Goal: Information Seeking & Learning: Check status

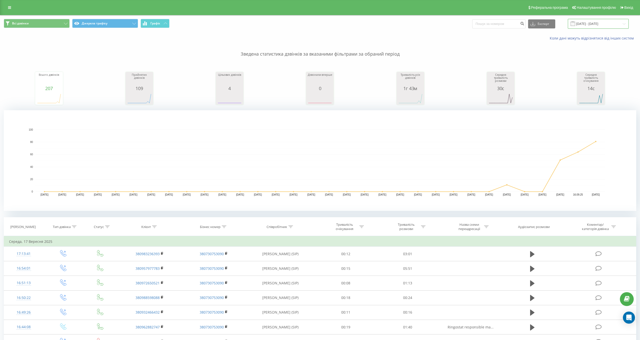
click at [593, 26] on input "[DATE] - [DATE]" at bounding box center [598, 24] width 61 height 10
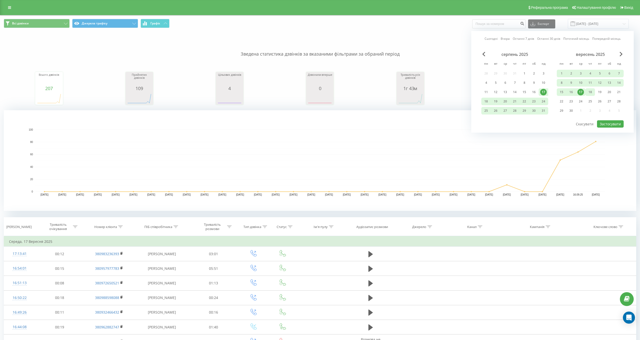
click at [590, 94] on div "18" at bounding box center [590, 92] width 7 height 7
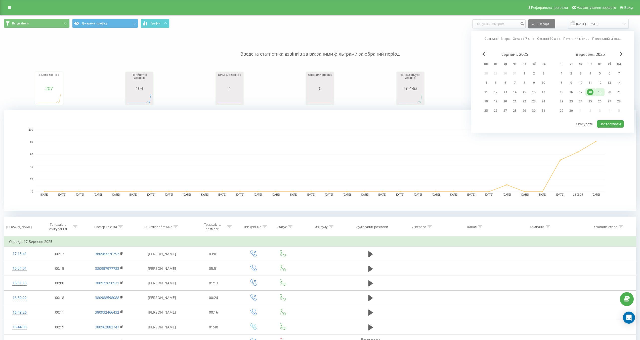
click at [598, 93] on div "19" at bounding box center [600, 92] width 7 height 7
click at [604, 123] on button "Застосувати" at bounding box center [610, 123] width 27 height 7
type input "[DATE] - [DATE]"
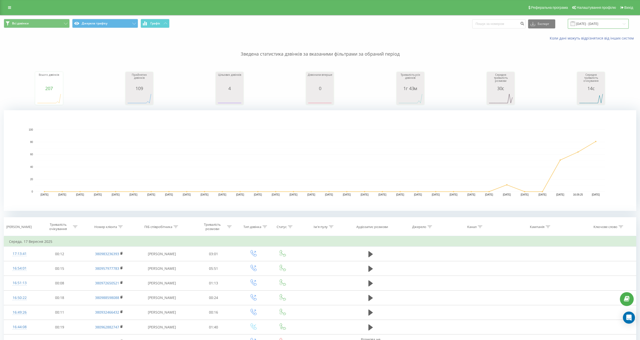
click at [599, 25] on input "[DATE] - [DATE]" at bounding box center [598, 24] width 61 height 10
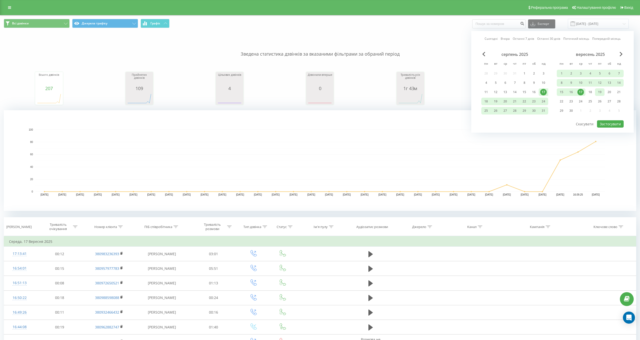
click at [602, 92] on div "19" at bounding box center [600, 92] width 7 height 7
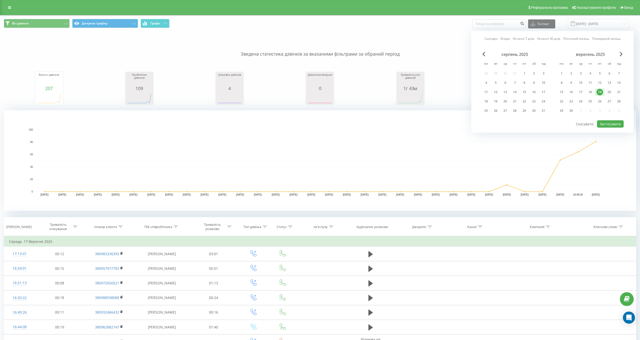
click at [602, 92] on div "19" at bounding box center [600, 92] width 7 height 7
click at [612, 121] on button "Застосувати" at bounding box center [610, 123] width 27 height 7
type input "[DATE] - [DATE]"
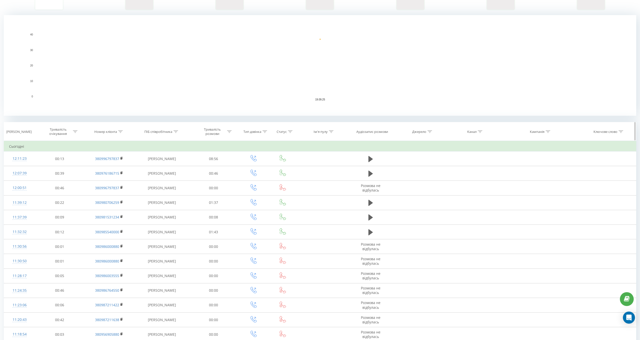
scroll to position [101, 0]
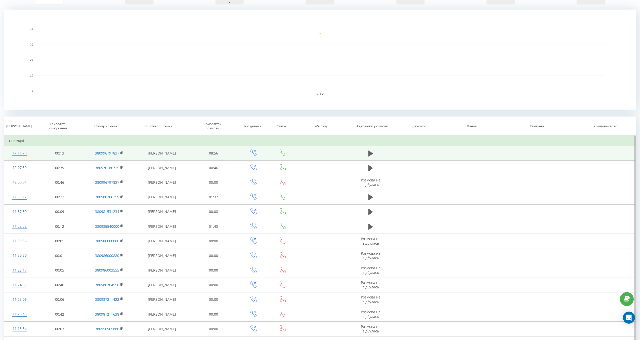
click at [411, 155] on td at bounding box center [420, 153] width 53 height 15
click at [371, 155] on icon at bounding box center [371, 153] width 5 height 6
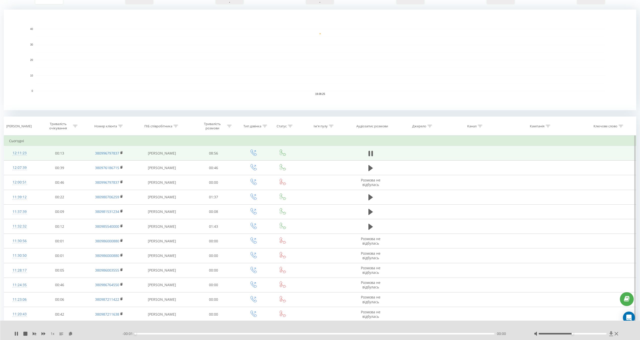
click at [611, 335] on icon at bounding box center [612, 333] width 4 height 5
click at [154, 334] on div "00:27" at bounding box center [314, 334] width 359 height 2
click at [201, 333] on div "01:37" at bounding box center [314, 334] width 359 height 2
click at [252, 334] on div "01:42" at bounding box center [314, 334] width 359 height 2
click at [17, 334] on icon at bounding box center [17, 334] width 1 height 4
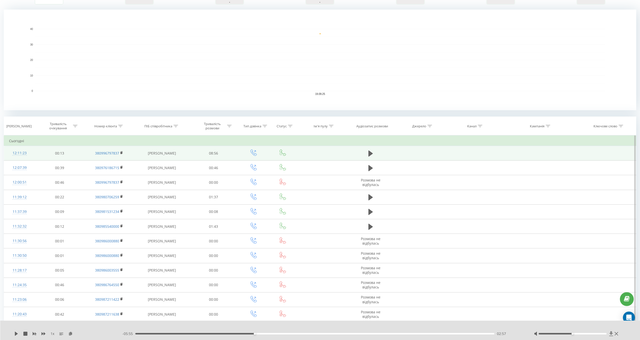
click at [610, 333] on icon at bounding box center [612, 333] width 4 height 5
click at [611, 332] on icon at bounding box center [612, 333] width 4 height 5
click at [611, 334] on icon at bounding box center [612, 333] width 4 height 5
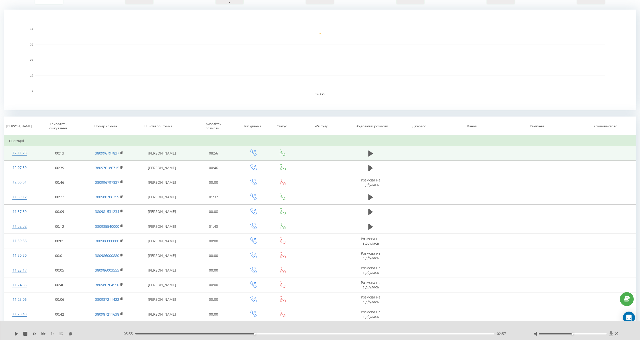
click at [611, 334] on icon at bounding box center [612, 333] width 4 height 5
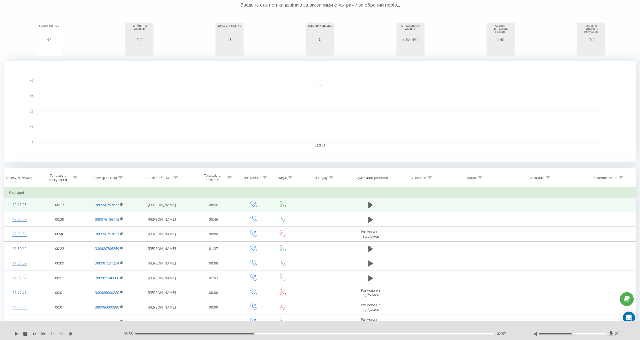
scroll to position [0, 0]
